Goal: Information Seeking & Learning: Find specific fact

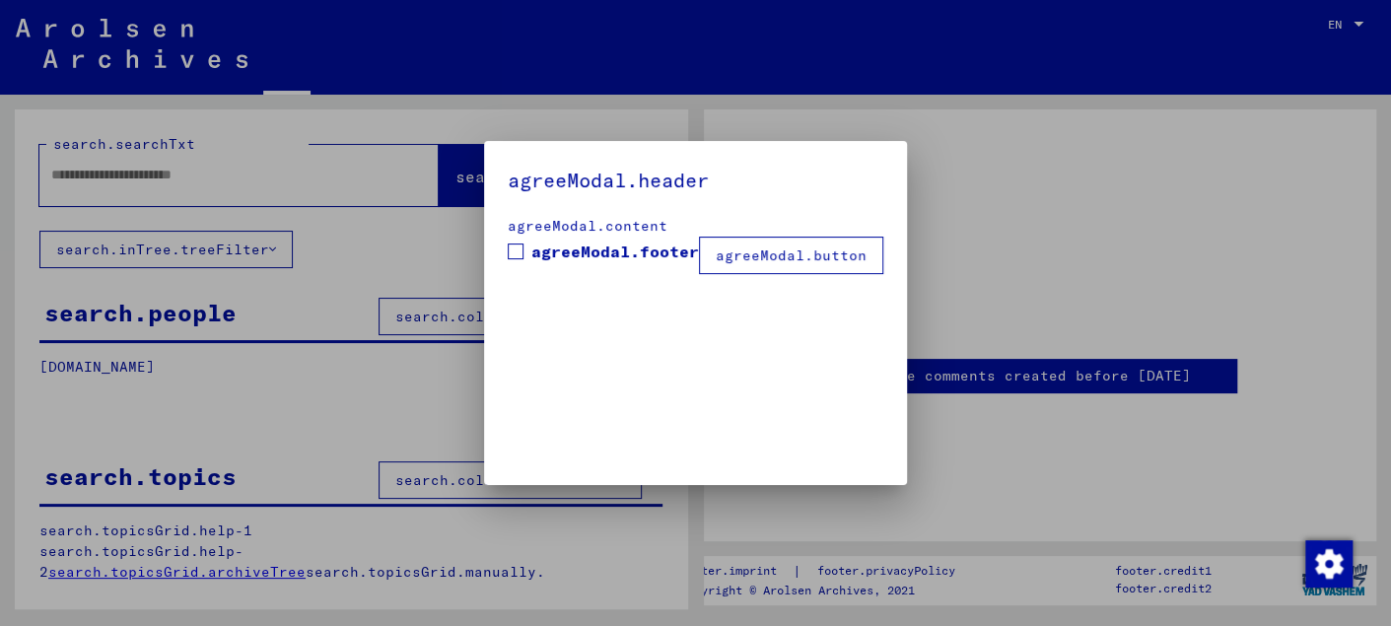
type input "********"
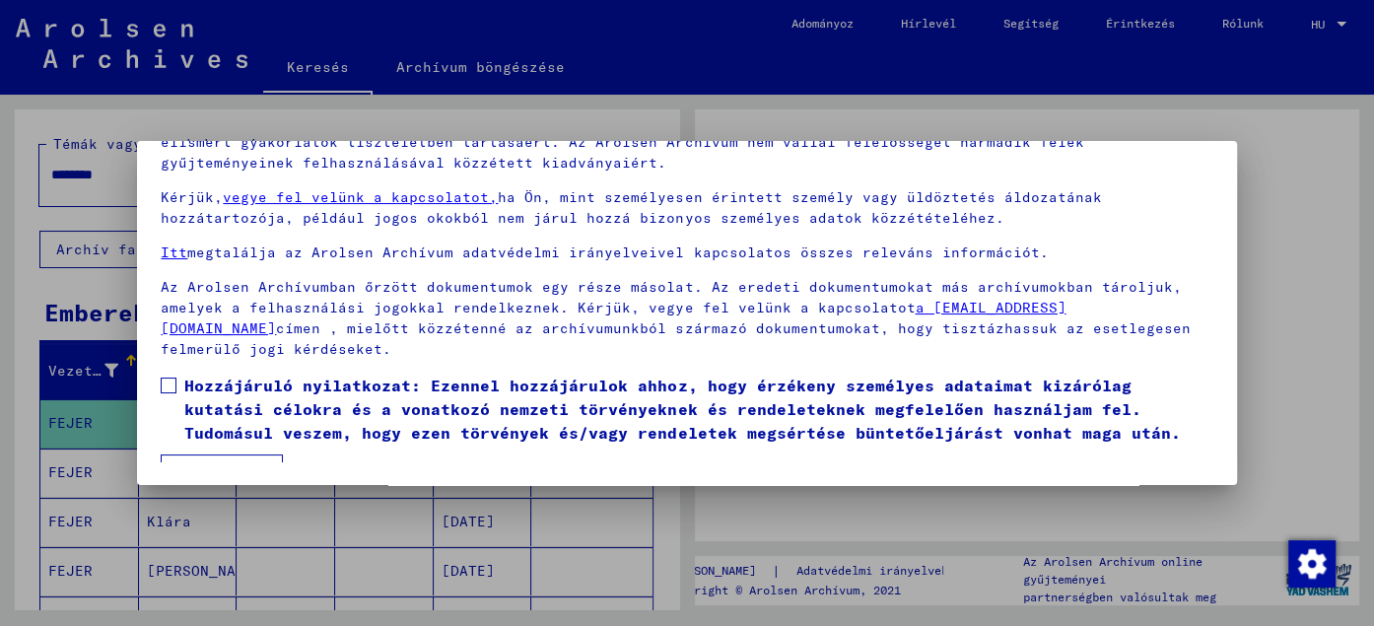
scroll to position [83, 0]
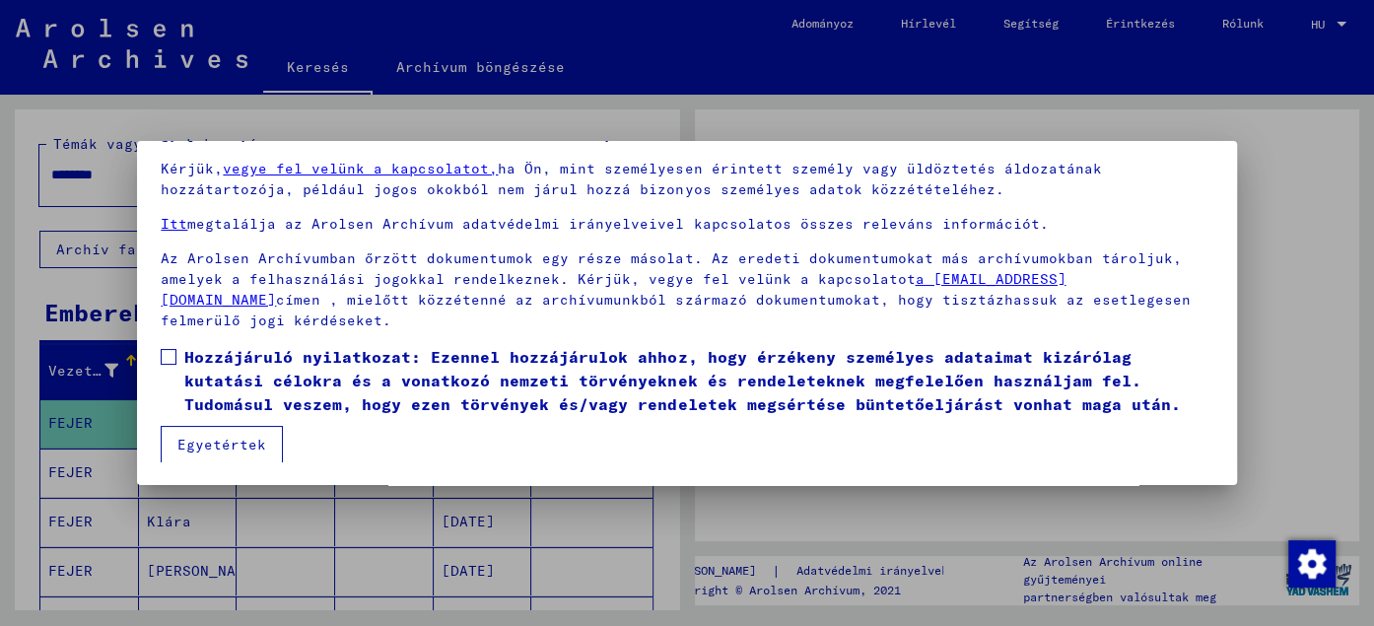
click at [1307, 362] on div at bounding box center [687, 313] width 1374 height 626
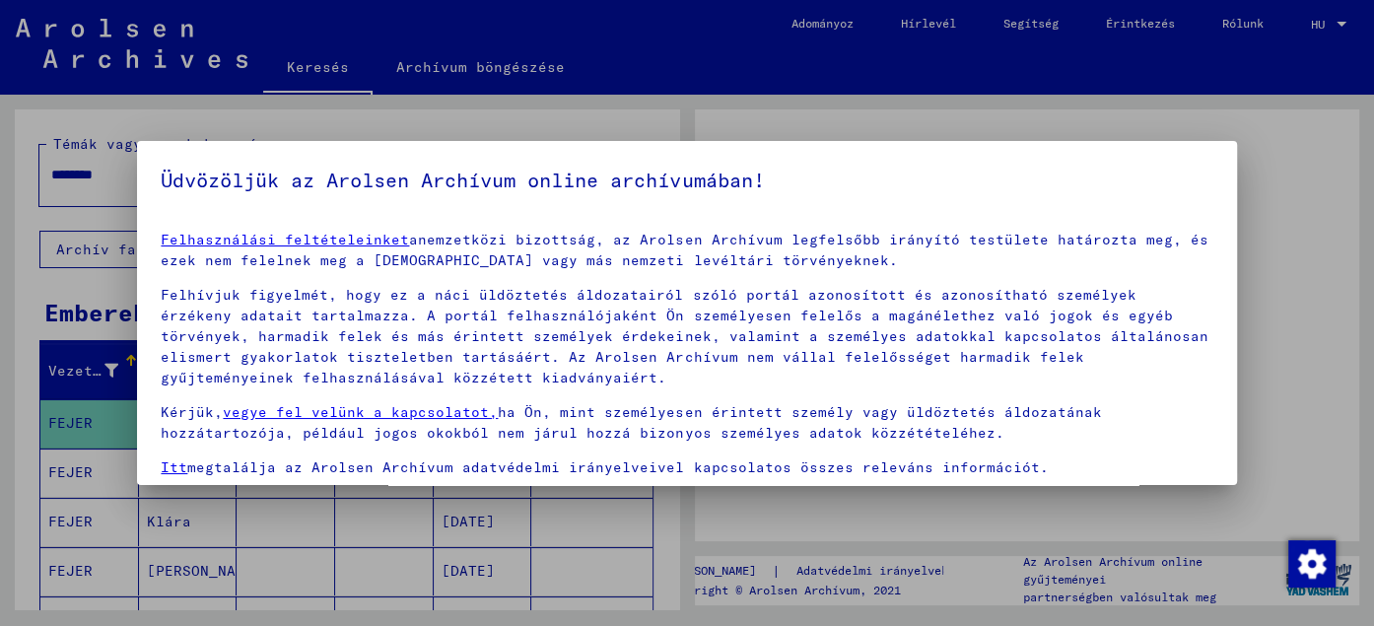
click at [1307, 362] on div at bounding box center [687, 313] width 1374 height 626
click at [36, 230] on div at bounding box center [687, 313] width 1374 height 626
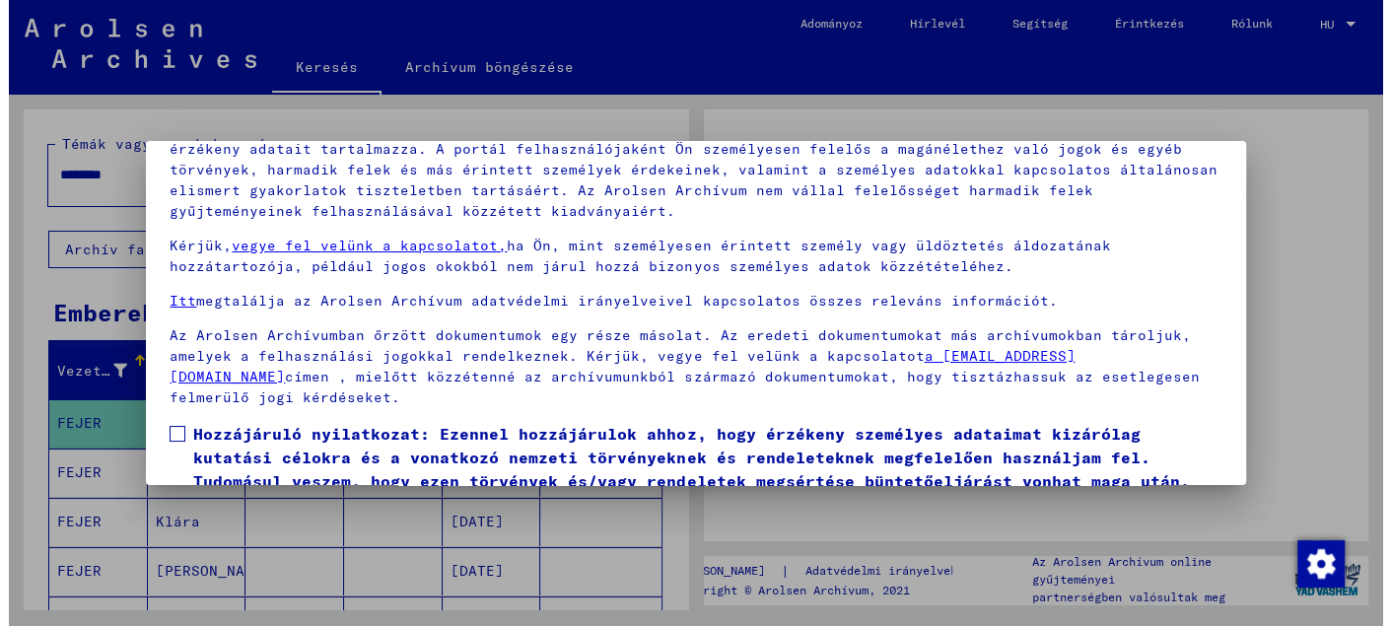
scroll to position [161, 0]
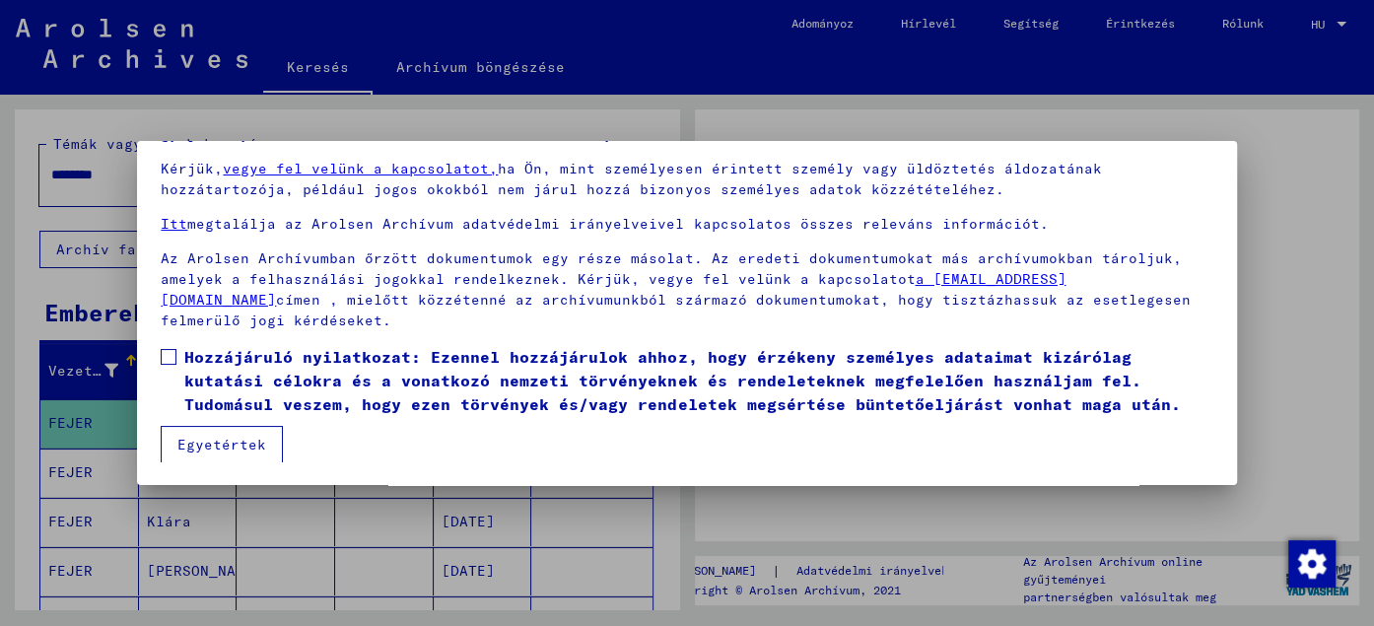
click at [249, 446] on font "Egyetértek" at bounding box center [221, 445] width 89 height 18
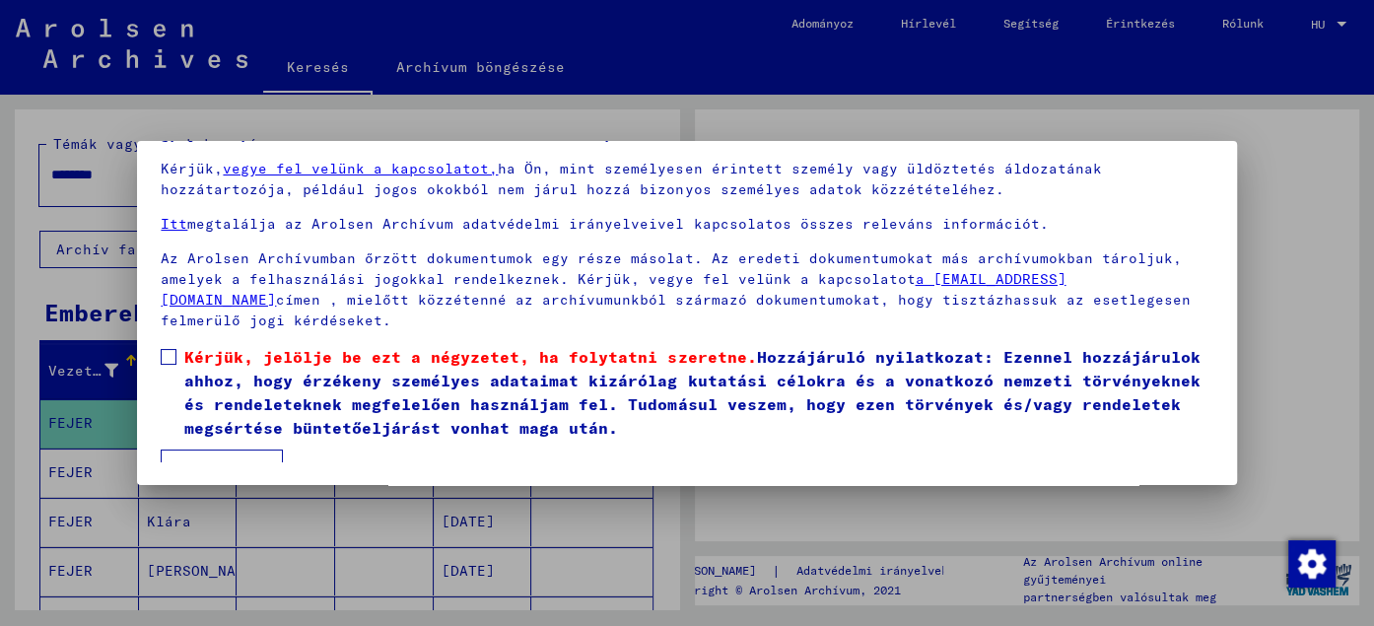
click at [161, 353] on span at bounding box center [169, 357] width 16 height 16
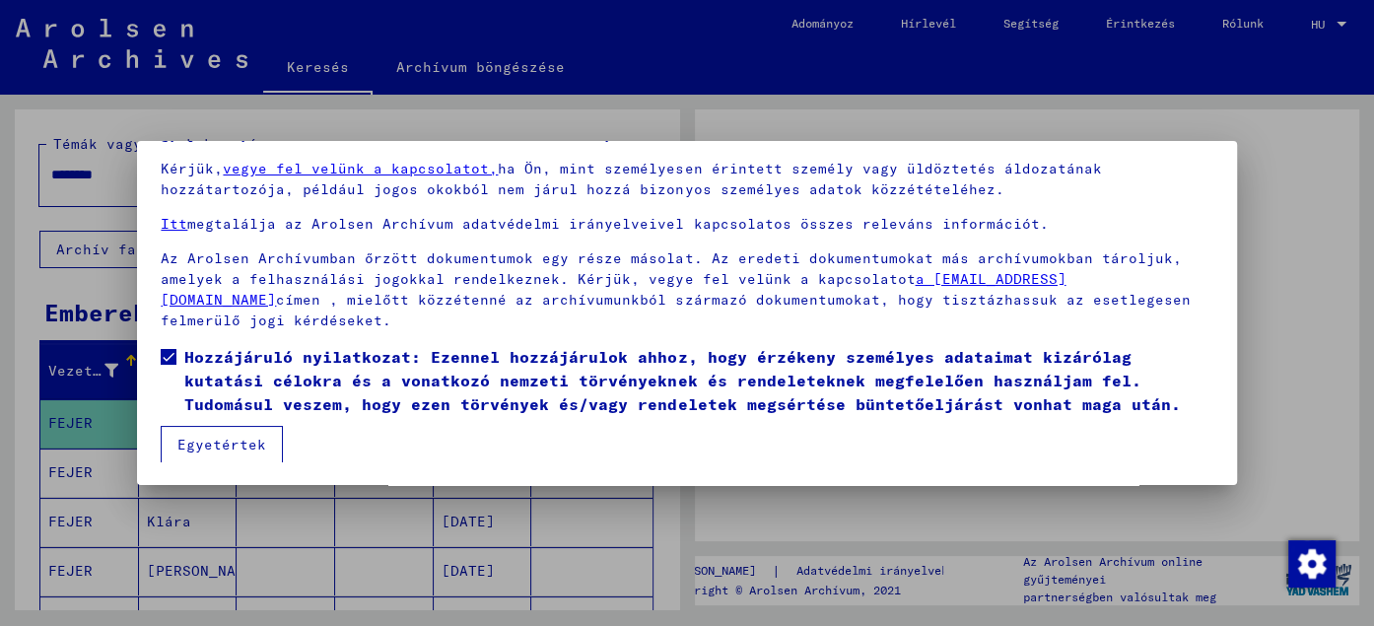
click at [192, 450] on font "Egyetértek" at bounding box center [221, 445] width 89 height 18
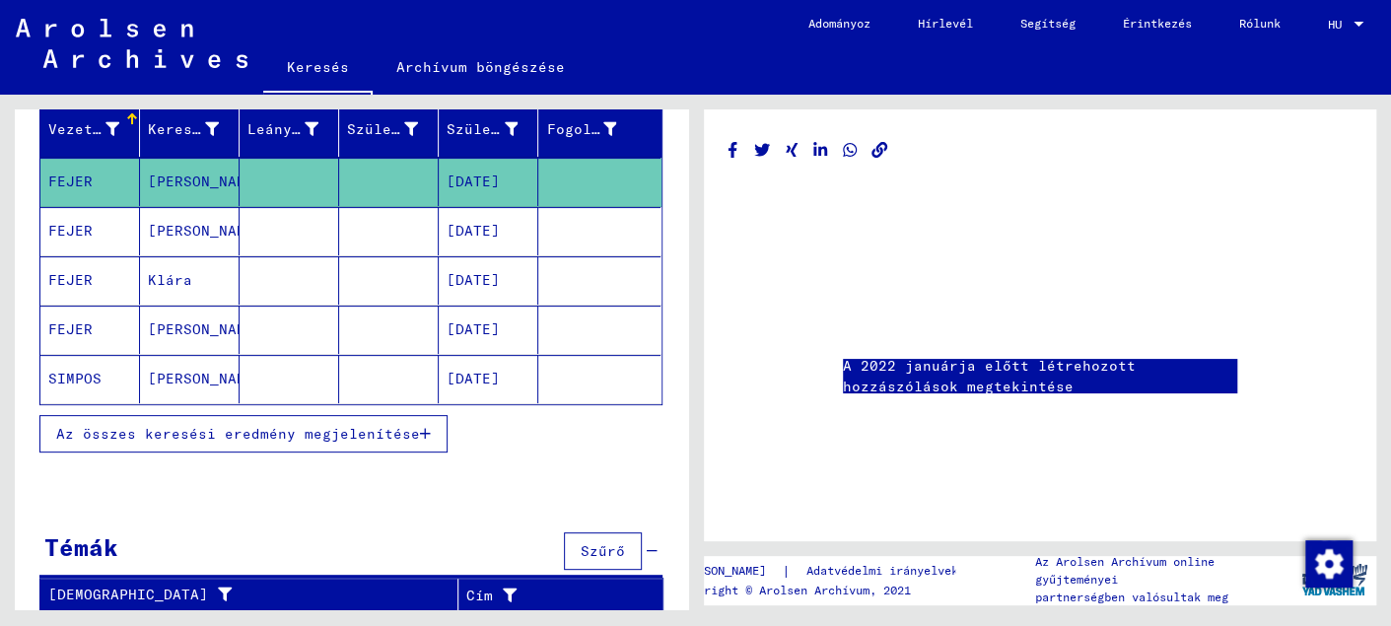
scroll to position [244, 0]
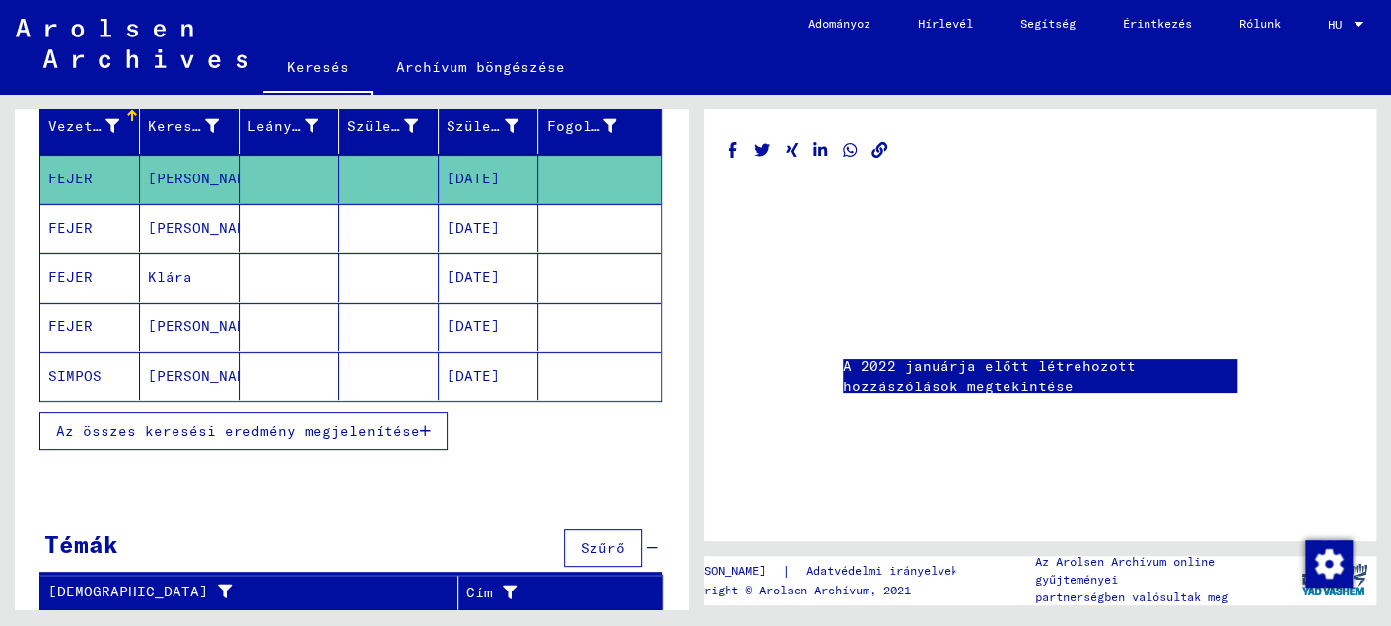
click at [495, 334] on font "[DATE]" at bounding box center [473, 326] width 53 height 18
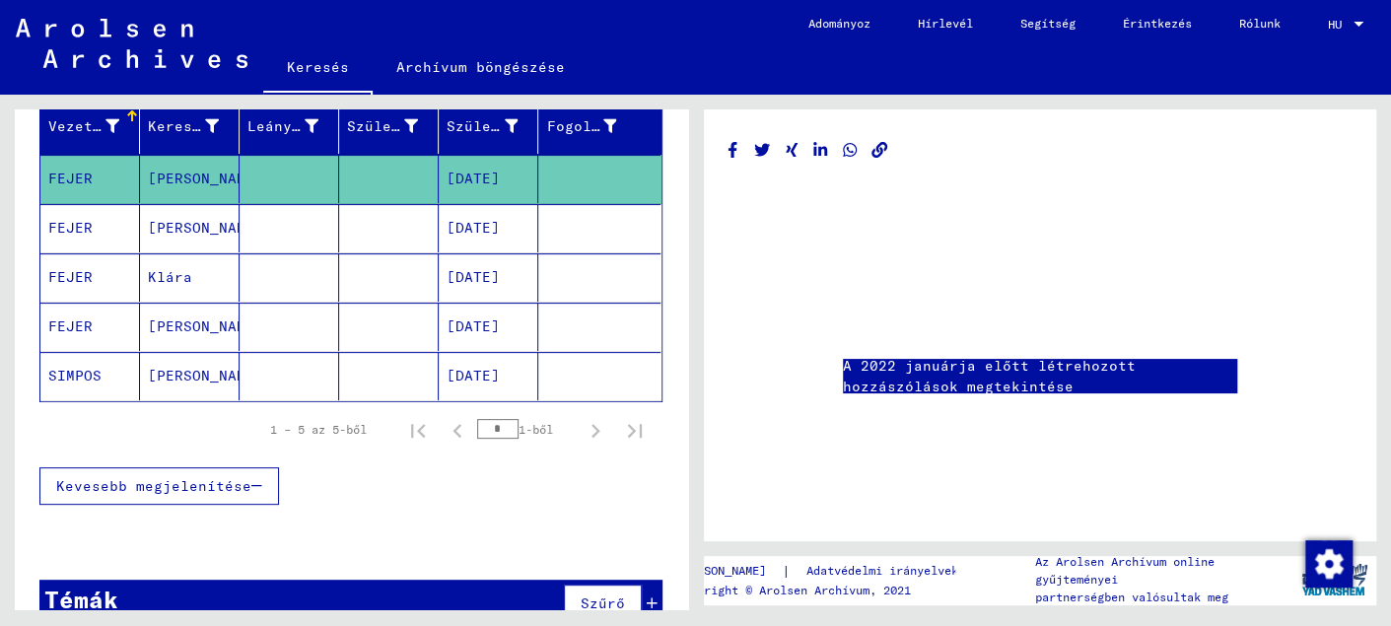
click at [208, 332] on font "[PERSON_NAME]" at bounding box center [205, 326] width 115 height 18
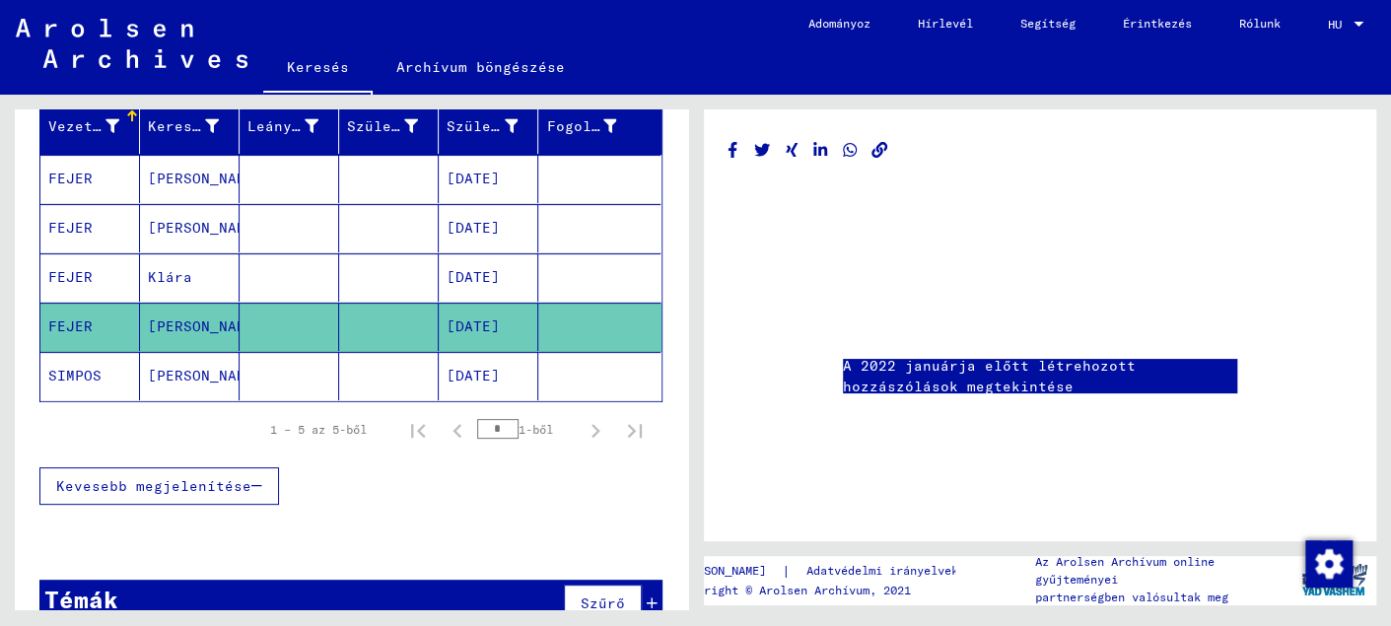
click at [271, 337] on mat-cell at bounding box center [290, 327] width 100 height 48
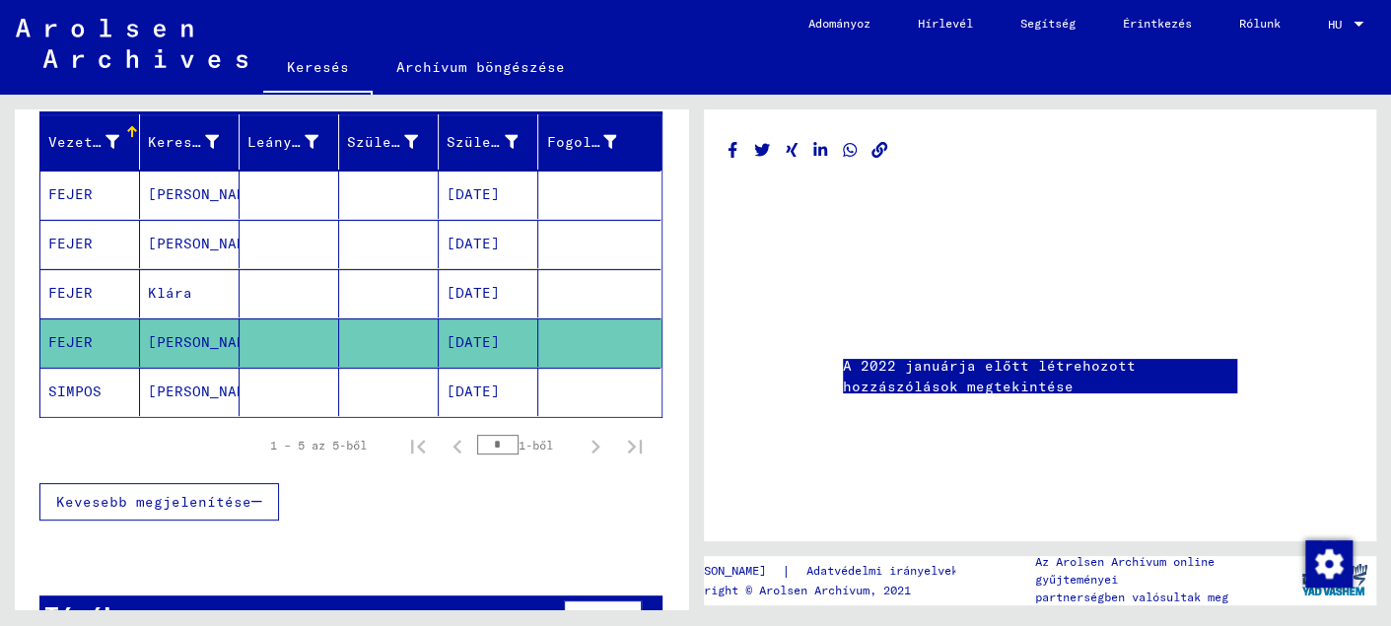
scroll to position [283, 0]
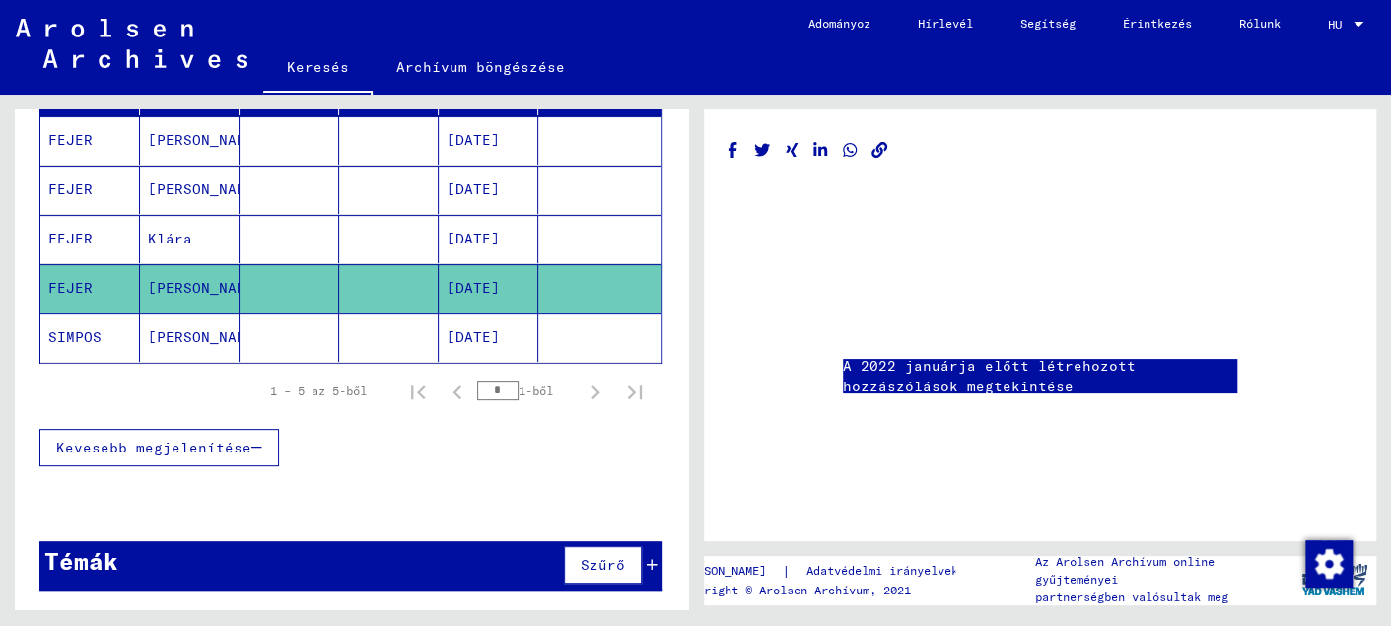
click at [157, 288] on font "[PERSON_NAME]" at bounding box center [205, 288] width 115 height 18
click at [261, 293] on mat-cell at bounding box center [290, 288] width 100 height 48
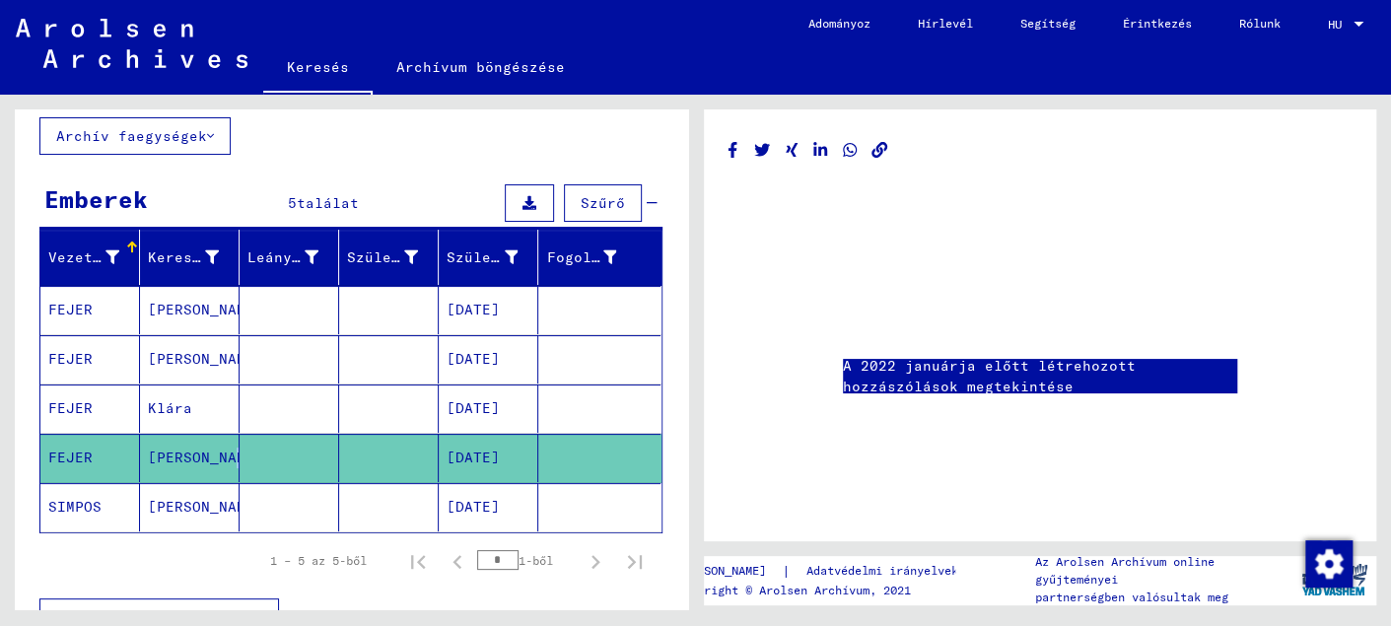
scroll to position [87, 0]
